Goal: Information Seeking & Learning: Learn about a topic

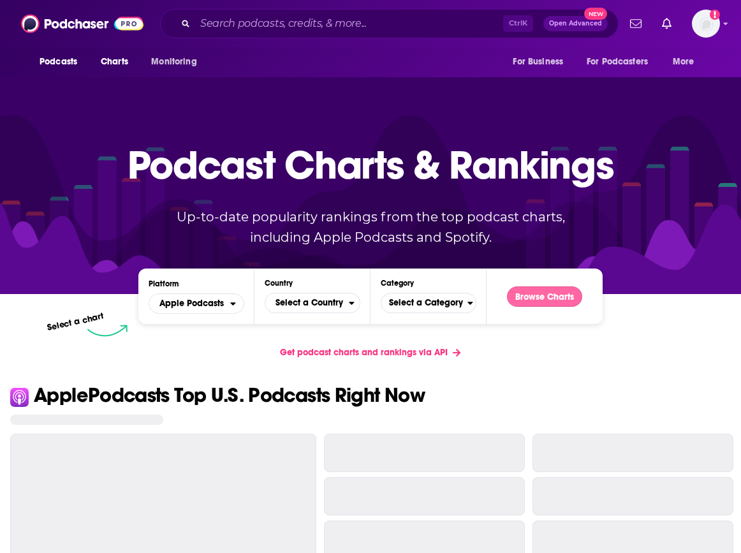
drag, startPoint x: 0, startPoint y: 0, endPoint x: 533, endPoint y: 303, distance: 613.4
click at [533, 303] on button "Browse Charts" at bounding box center [544, 296] width 75 height 20
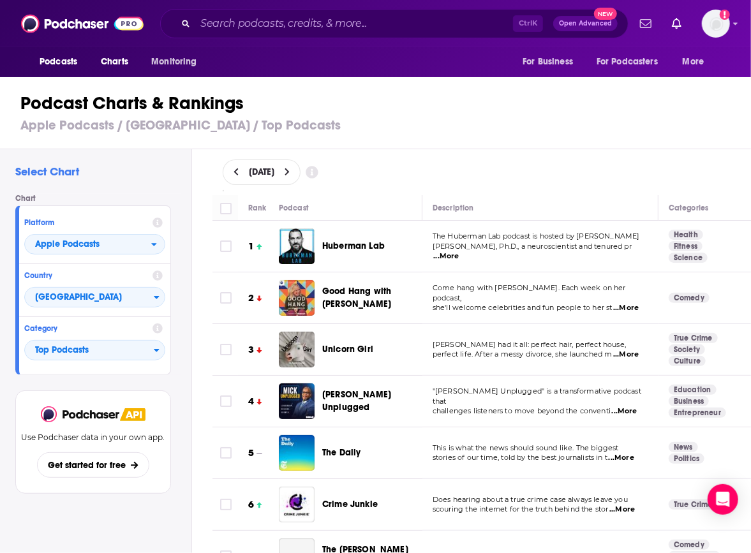
click at [452, 1] on div "Podcasts Charts Monitoring Ctrl K Open Advanced New For Business For Podcasters…" at bounding box center [375, 23] width 751 height 47
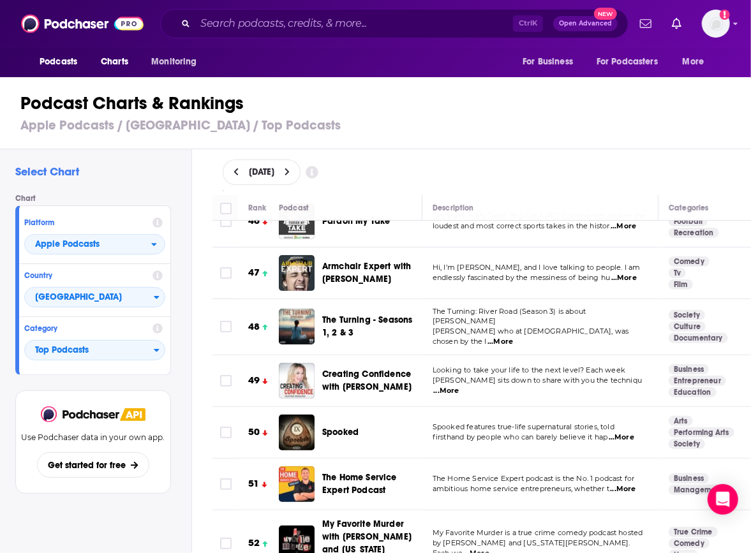
scroll to position [2488, 0]
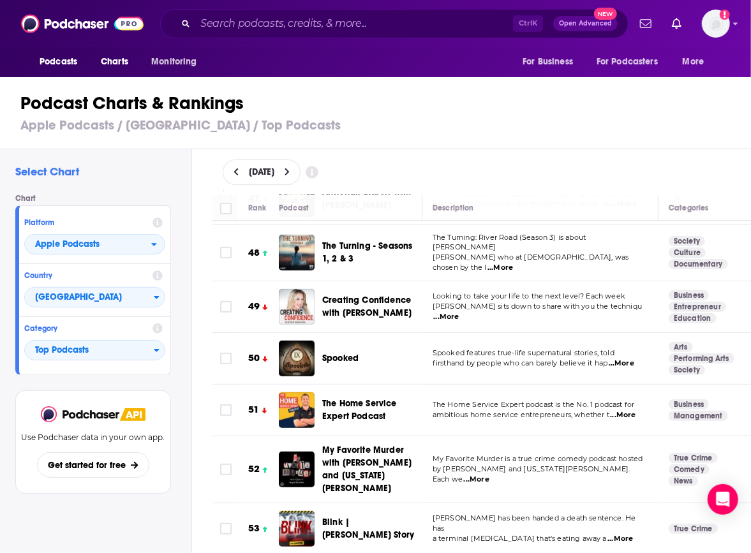
click at [290, 169] on icon at bounding box center [288, 172] width 6 height 9
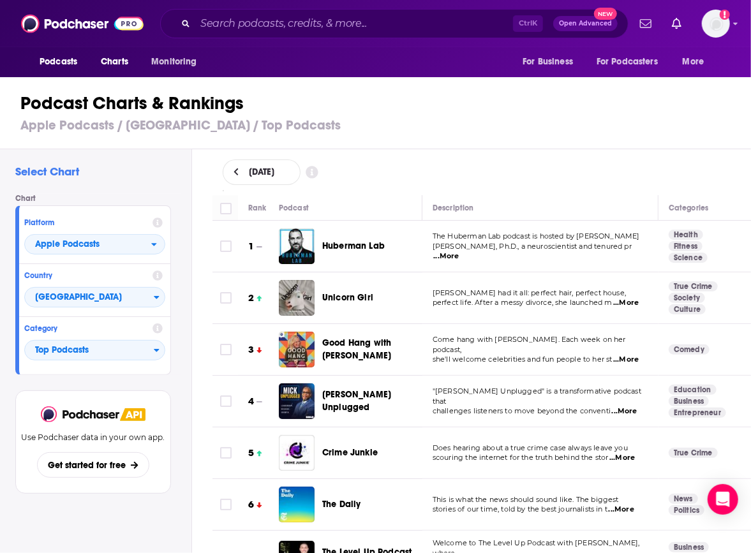
click at [454, 7] on div "Podcasts Charts Monitoring Ctrl K Open Advanced New For Business For Podcasters…" at bounding box center [375, 23] width 751 height 47
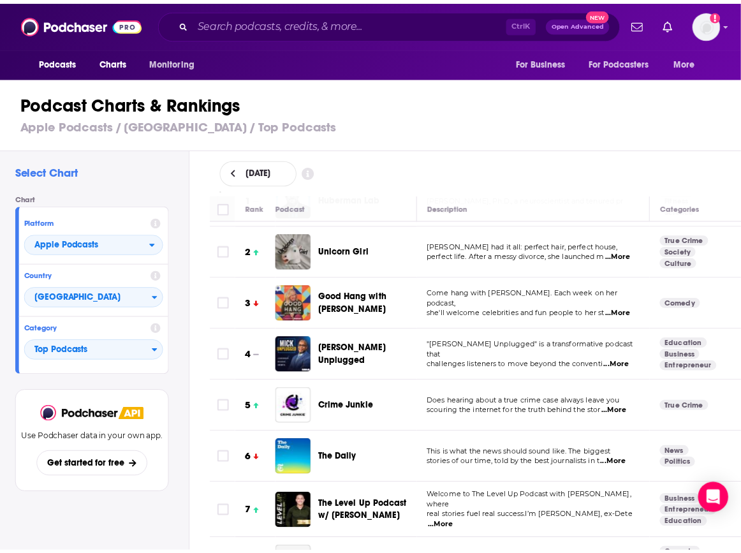
scroll to position [64, 0]
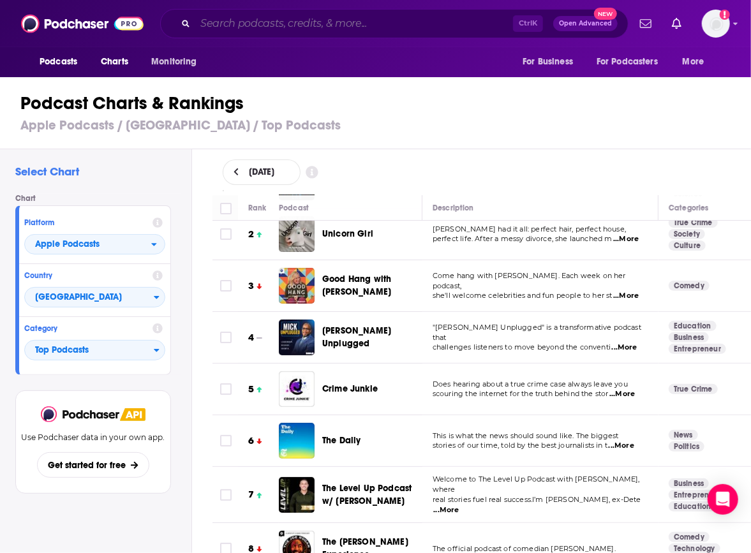
click at [287, 24] on input "Search podcasts, credits, & more..." at bounding box center [354, 23] width 318 height 20
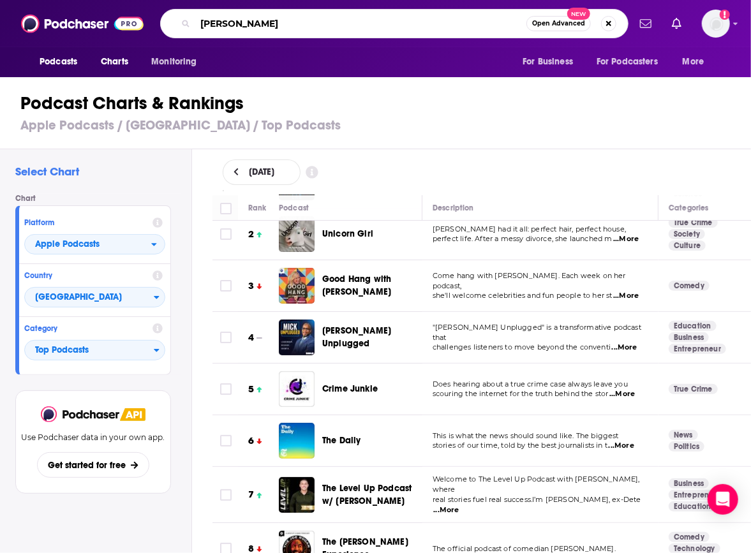
type input "[PERSON_NAME]"
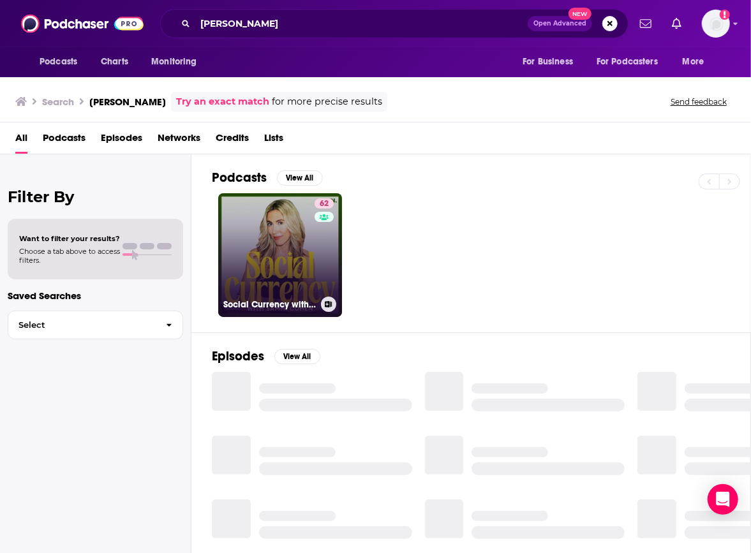
click at [288, 236] on link "62 Social Currency with [PERSON_NAME]" at bounding box center [280, 255] width 124 height 124
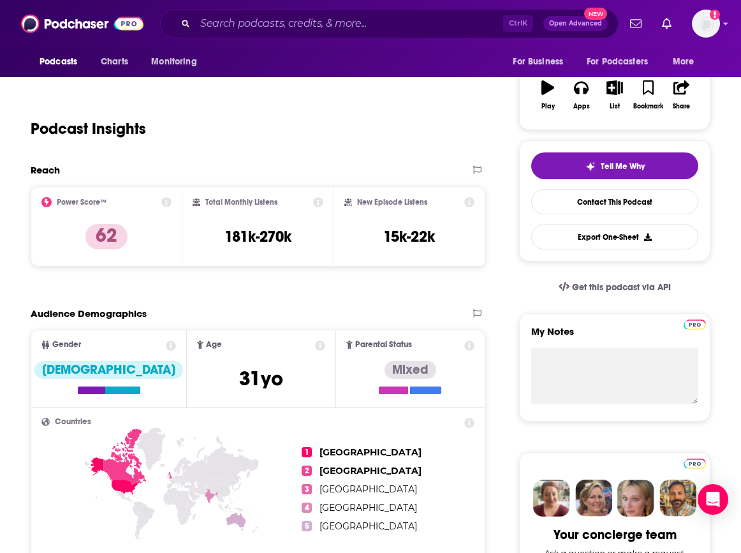
scroll to position [252, 0]
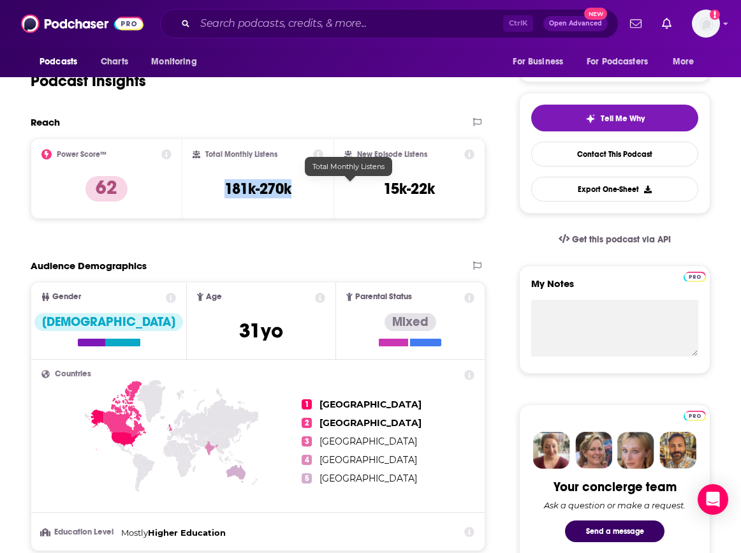
drag, startPoint x: 319, startPoint y: 188, endPoint x: 413, endPoint y: 178, distance: 94.3
click at [324, 186] on div "Total Monthly Listens 181k-270k" at bounding box center [258, 178] width 131 height 59
copy h3 "181k-270k"
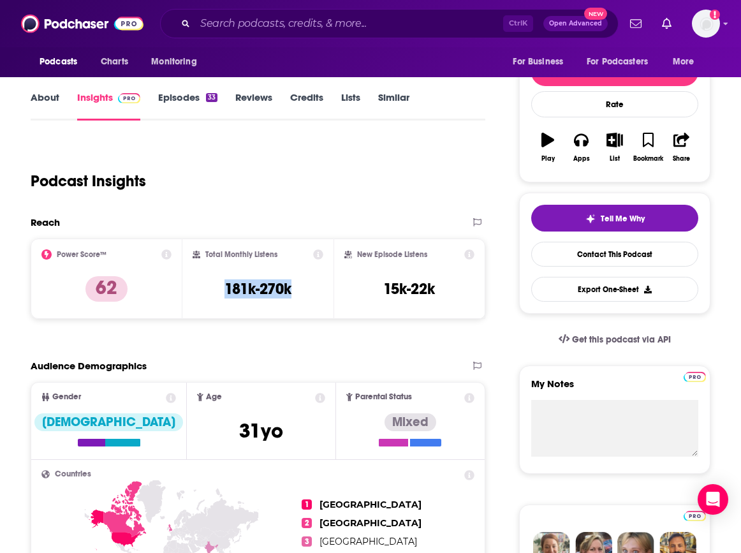
scroll to position [0, 0]
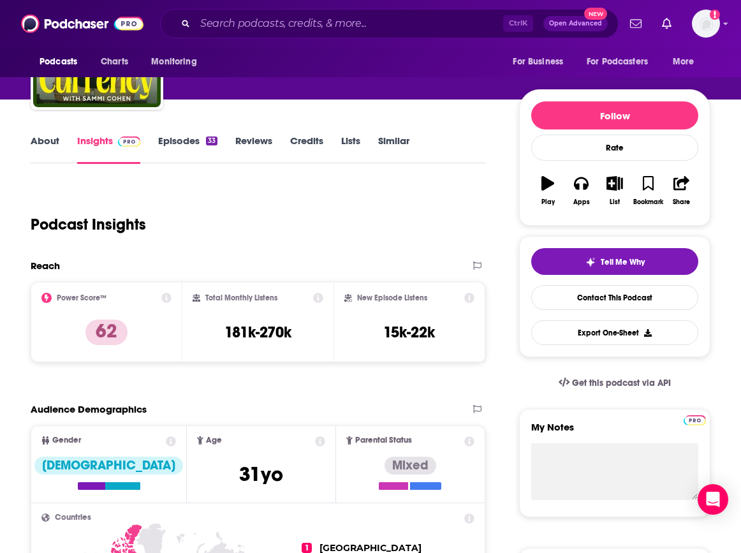
scroll to position [255, 0]
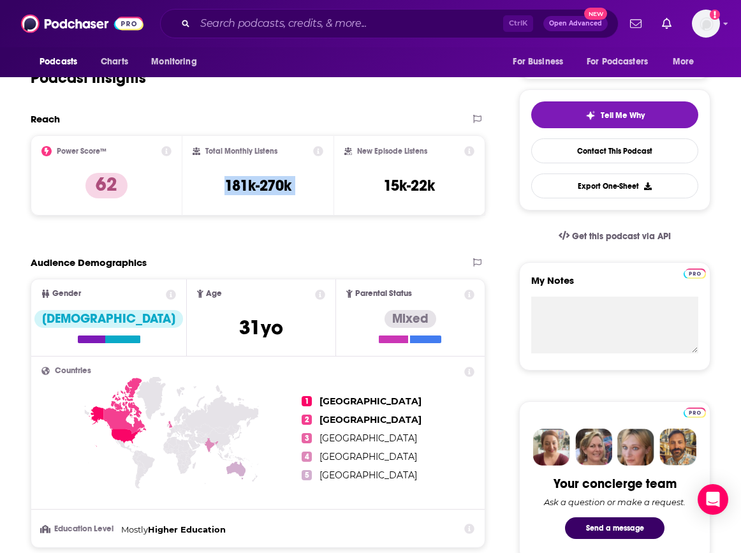
drag, startPoint x: 319, startPoint y: 181, endPoint x: 419, endPoint y: 182, distance: 99.5
click at [419, 182] on div "Power Score™ 62 Total Monthly Listens 181k-270k New Episode Listens 15k-22k" at bounding box center [258, 175] width 455 height 80
copy div "181k-270k"
click at [426, 501] on ul "1 [GEOGRAPHIC_DATA] 2 [GEOGRAPHIC_DATA] 3 [GEOGRAPHIC_DATA] 4 [GEOGRAPHIC_DATA]…" at bounding box center [388, 438] width 173 height 143
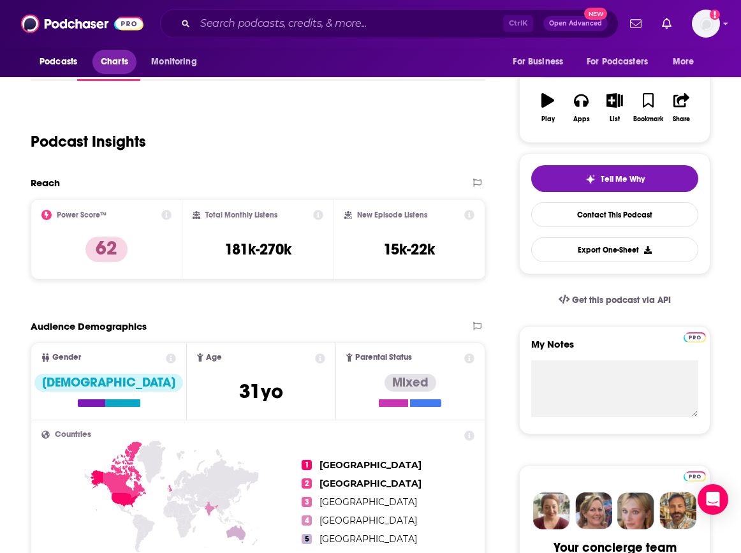
click at [120, 50] on link "Charts" at bounding box center [114, 62] width 43 height 24
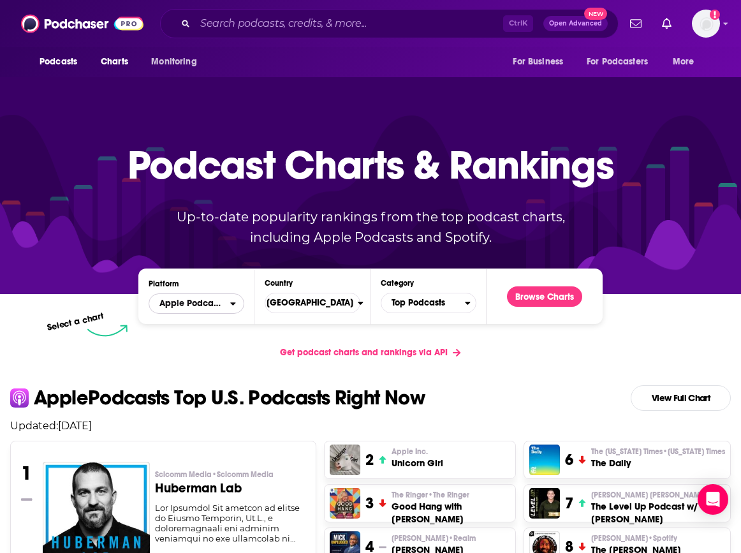
click at [240, 299] on button "Apple Podcasts" at bounding box center [197, 303] width 96 height 20
click at [239, 336] on div "Spotify" at bounding box center [196, 342] width 85 height 15
click at [542, 293] on button "Browse Charts" at bounding box center [544, 296] width 75 height 20
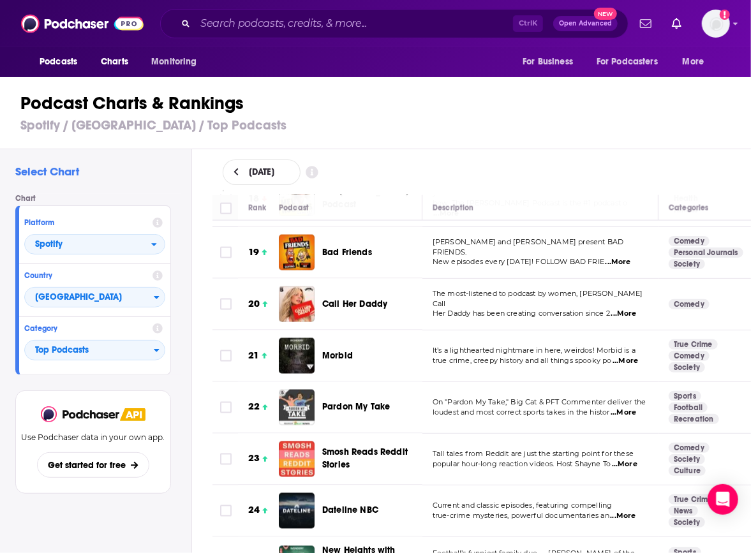
scroll to position [893, 0]
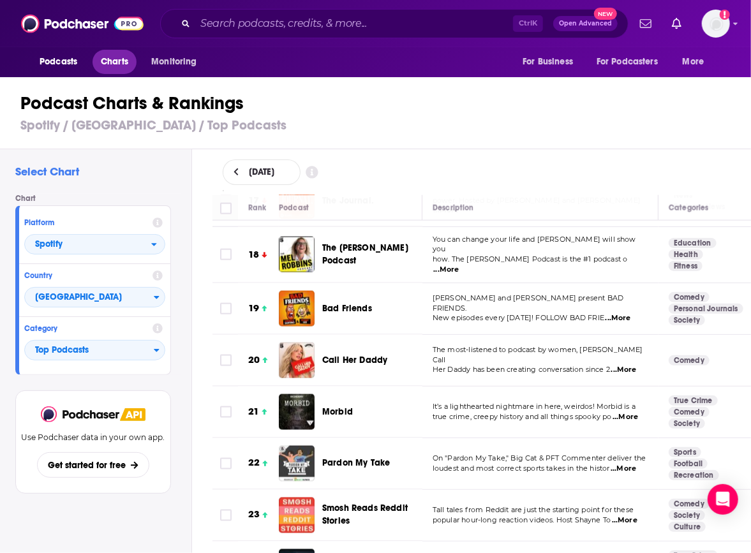
click at [114, 63] on span "Charts" at bounding box center [114, 62] width 27 height 18
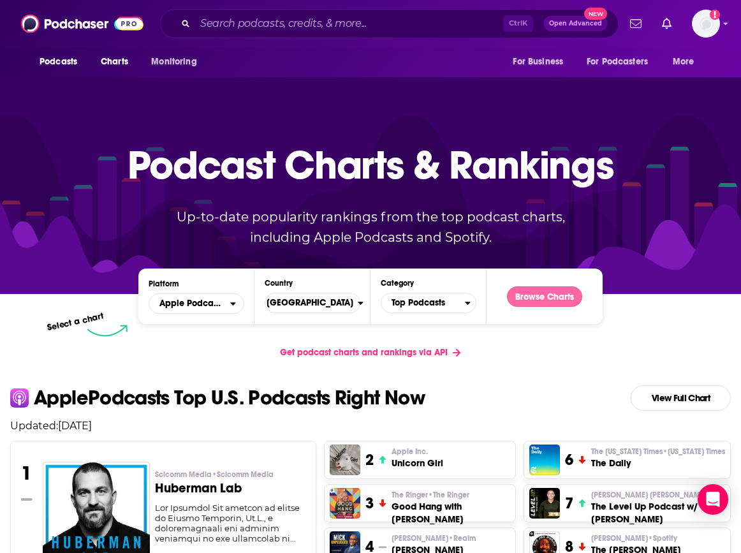
click at [582, 303] on button "Browse Charts" at bounding box center [544, 296] width 75 height 20
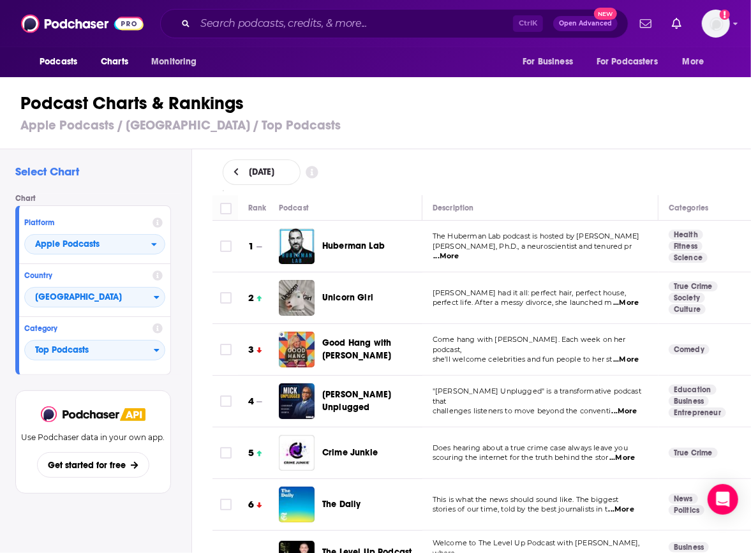
click at [191, 505] on div "Select Chart Chart Platform Apple Podcasts Country [GEOGRAPHIC_DATA] Category T…" at bounding box center [381, 387] width 762 height 476
